Goal: Task Accomplishment & Management: Manage account settings

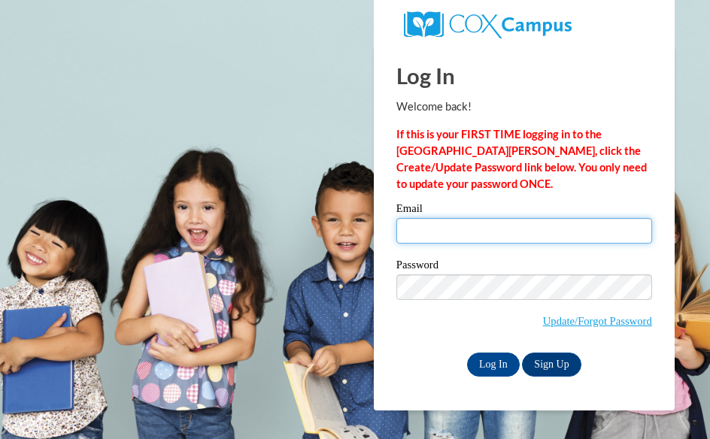
click at [436, 226] on input "Email" at bounding box center [525, 231] width 256 height 26
type input "carryna.light2004@gmail.com"
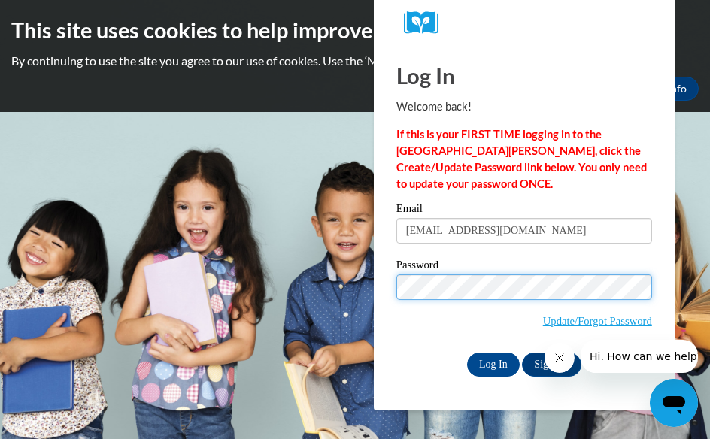
click at [467, 353] on input "Log In" at bounding box center [493, 365] width 53 height 24
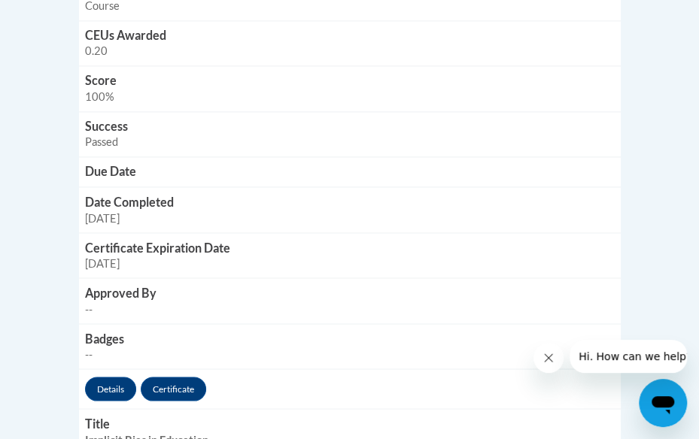
scroll to position [858, 0]
click at [173, 388] on link "Certificate" at bounding box center [173, 388] width 65 height 24
